Goal: Task Accomplishment & Management: Manage account settings

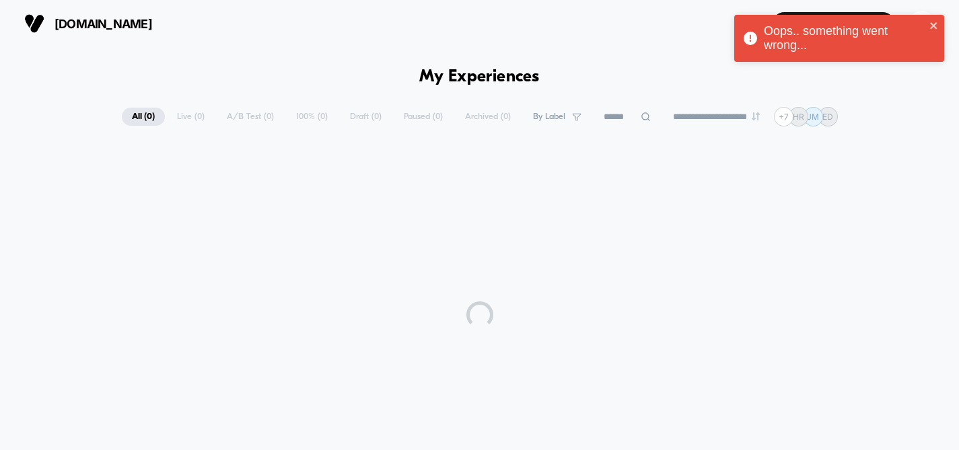
click at [939, 24] on div "Oops.. something went wrong..." at bounding box center [839, 38] width 210 height 47
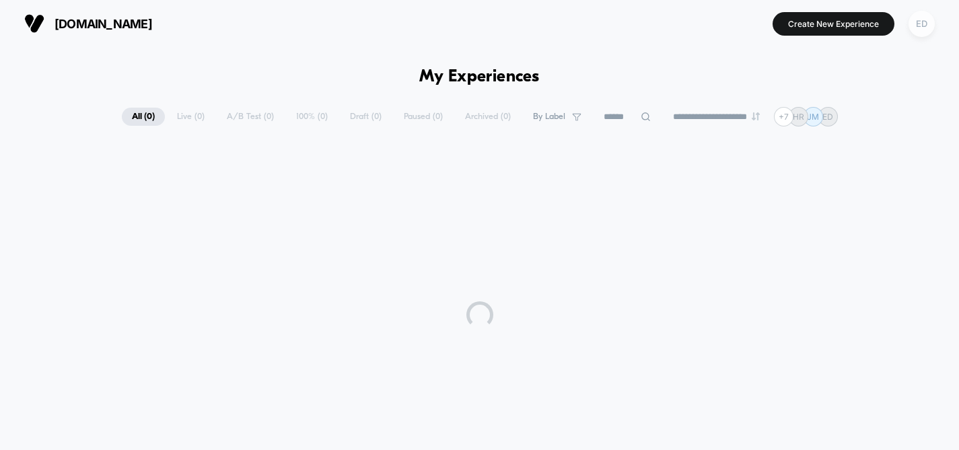
click at [917, 26] on div "ED" at bounding box center [921, 24] width 26 height 26
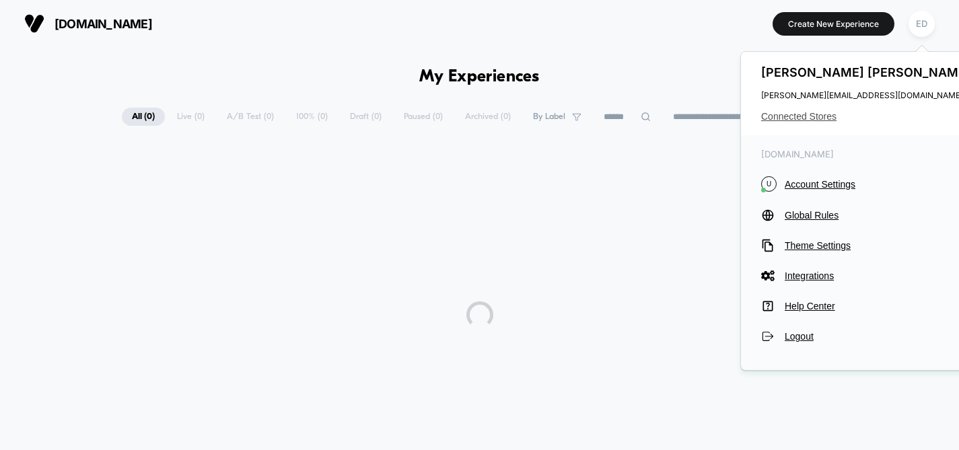
click at [818, 112] on span "Connected Stores" at bounding box center [867, 116] width 213 height 11
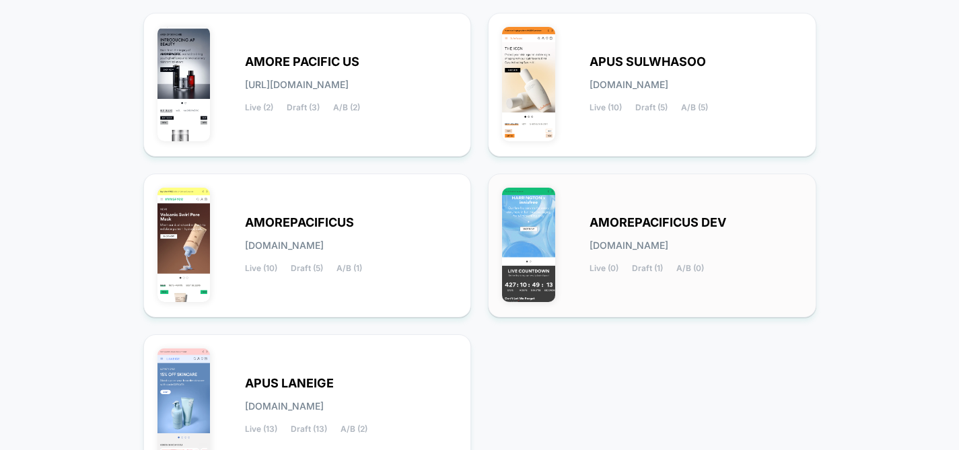
scroll to position [161, 0]
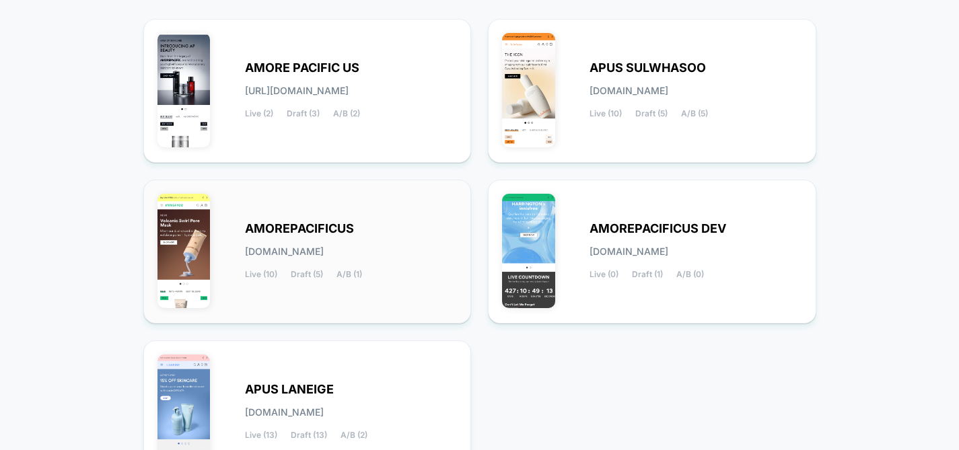
click at [306, 224] on span "AMOREPACIFICUS" at bounding box center [299, 228] width 109 height 9
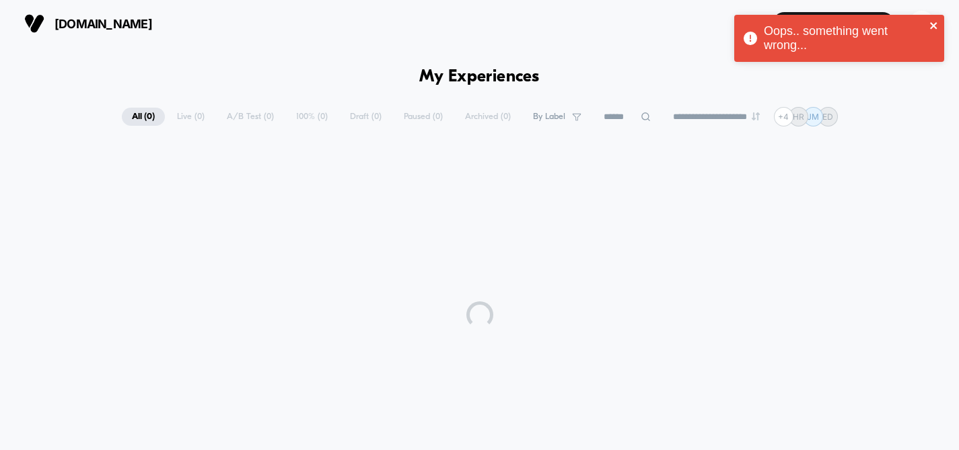
click at [934, 26] on icon "close" at bounding box center [933, 25] width 7 height 7
